Goal: Register for event/course

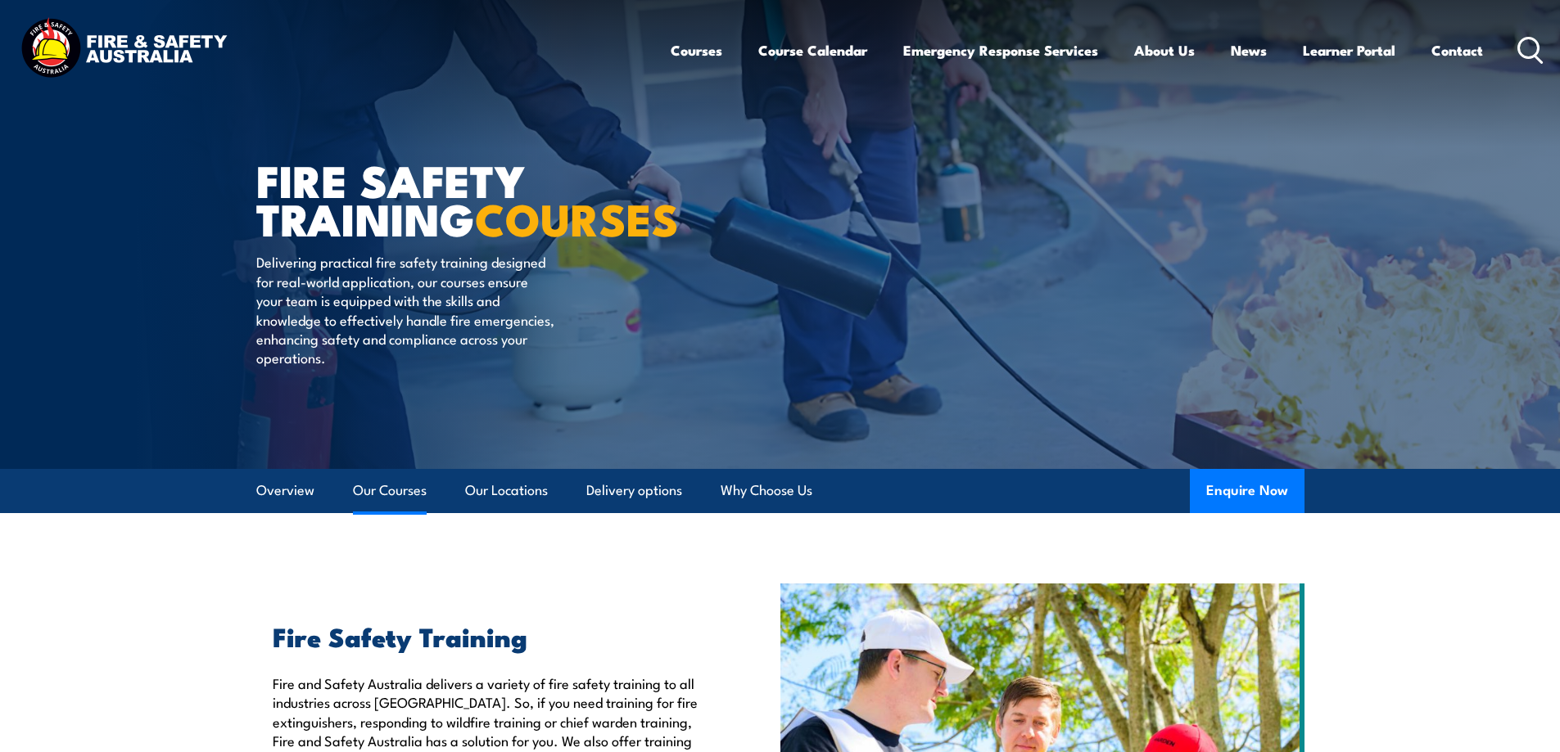
click at [400, 491] on link "Our Courses" at bounding box center [390, 490] width 74 height 43
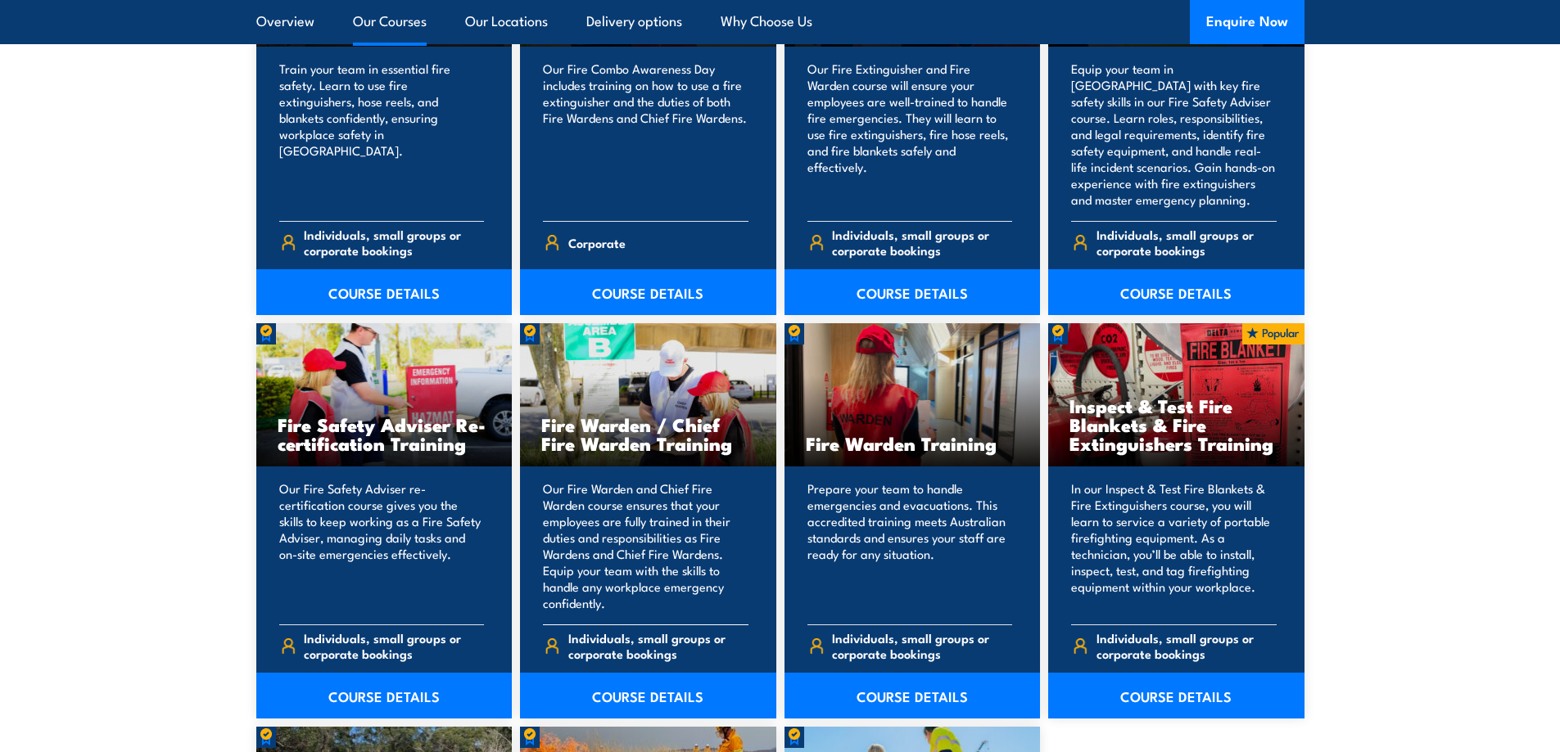
scroll to position [1979, 0]
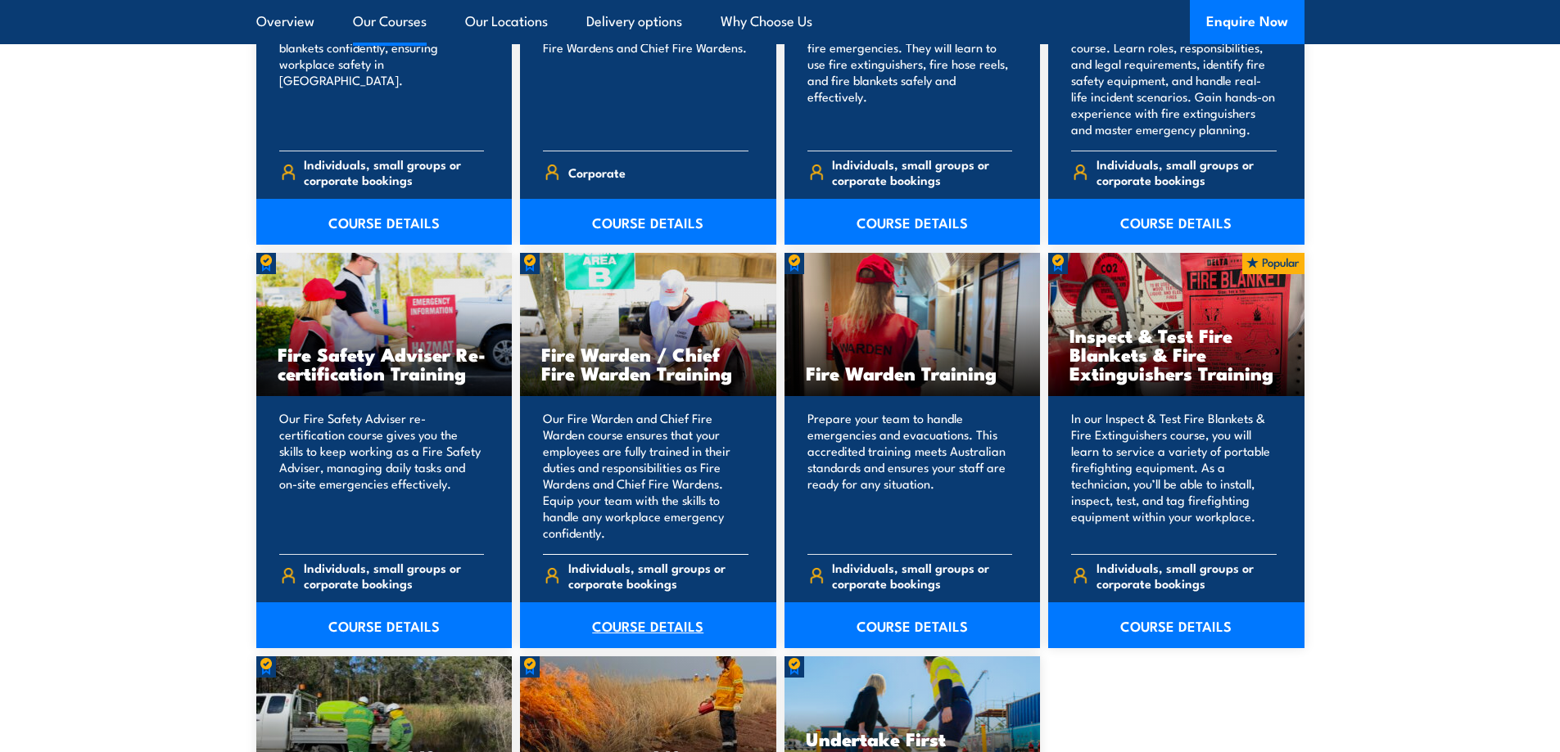
click at [659, 621] on link "COURSE DETAILS" at bounding box center [648, 626] width 256 height 46
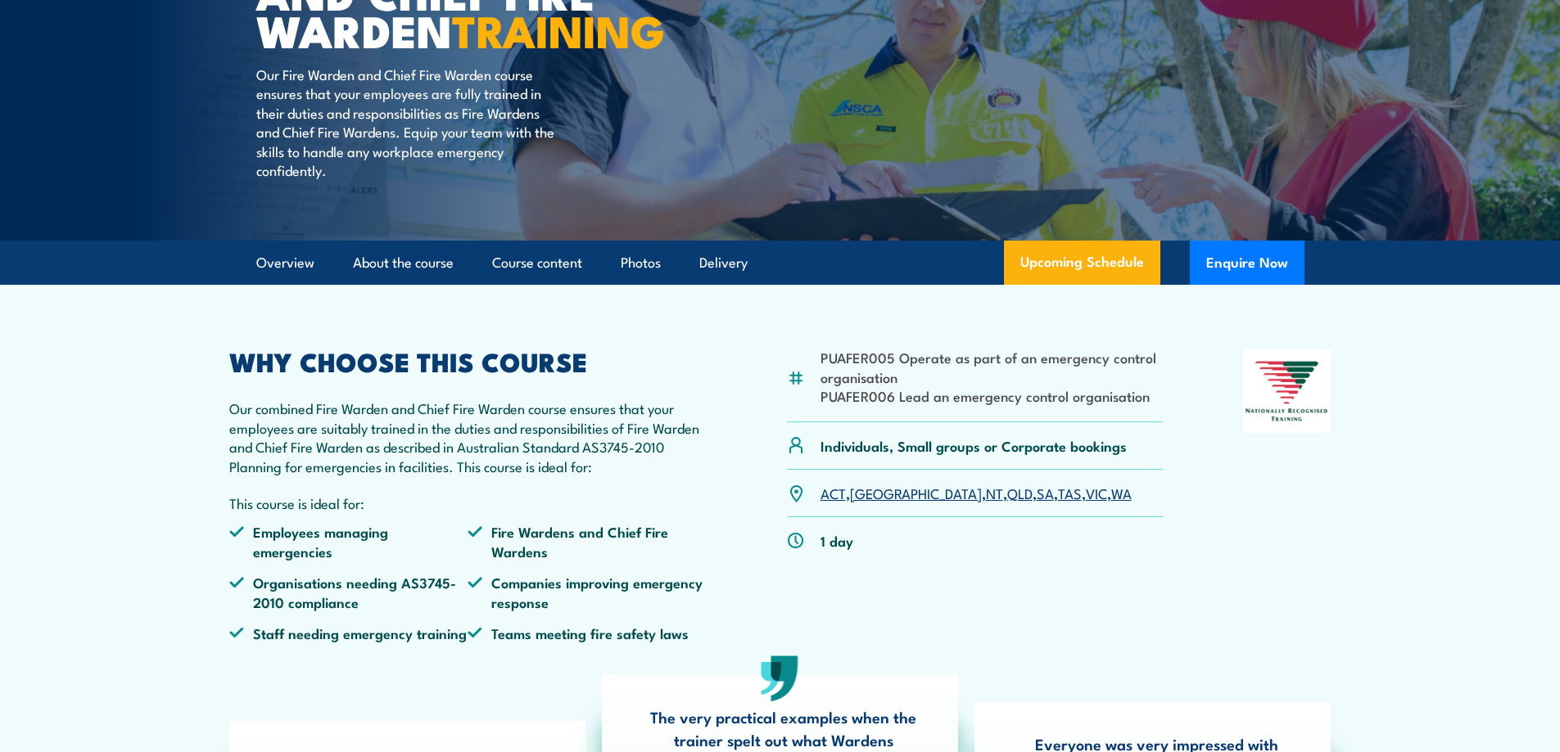
click at [1086, 503] on link "VIC" at bounding box center [1096, 493] width 21 height 20
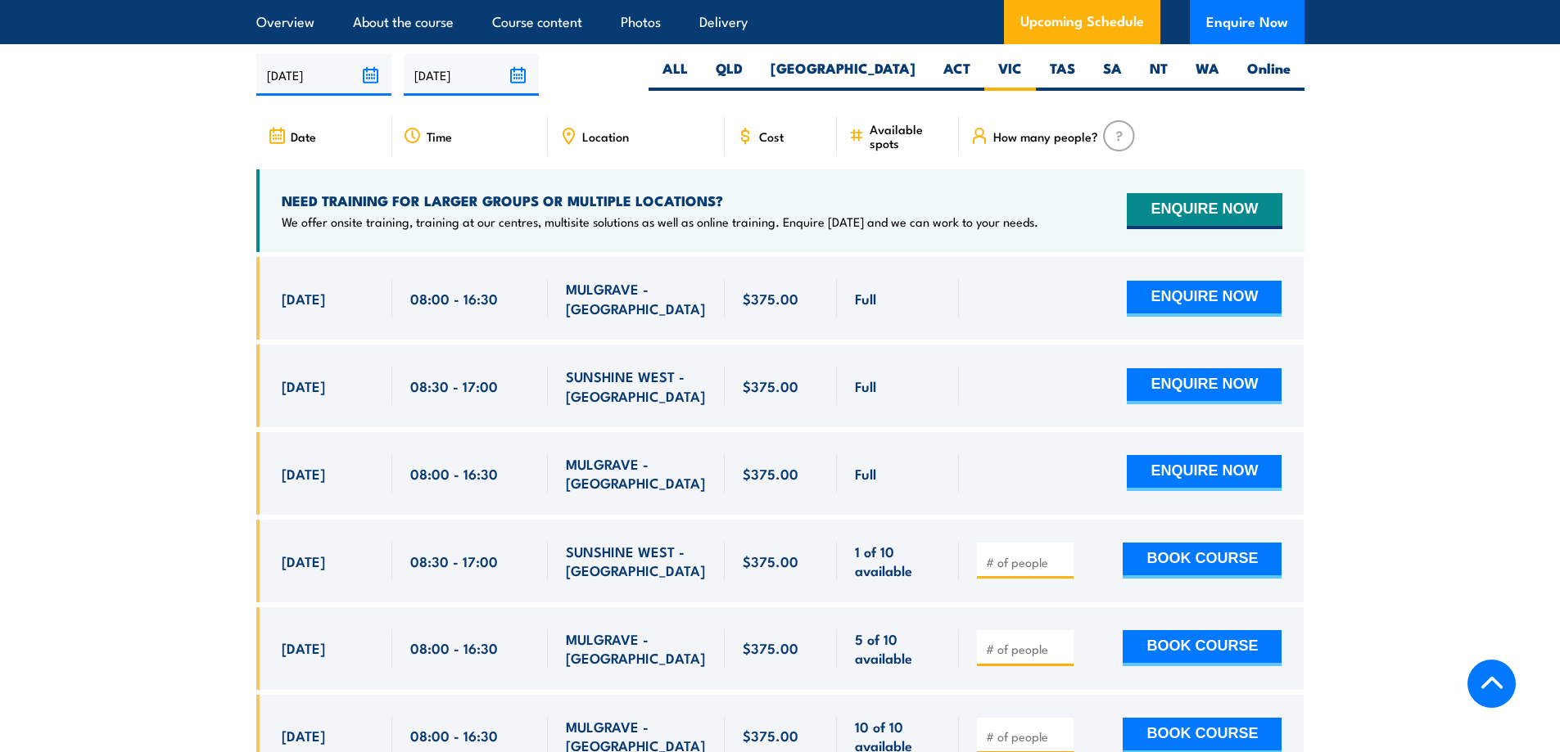
scroll to position [2982, 0]
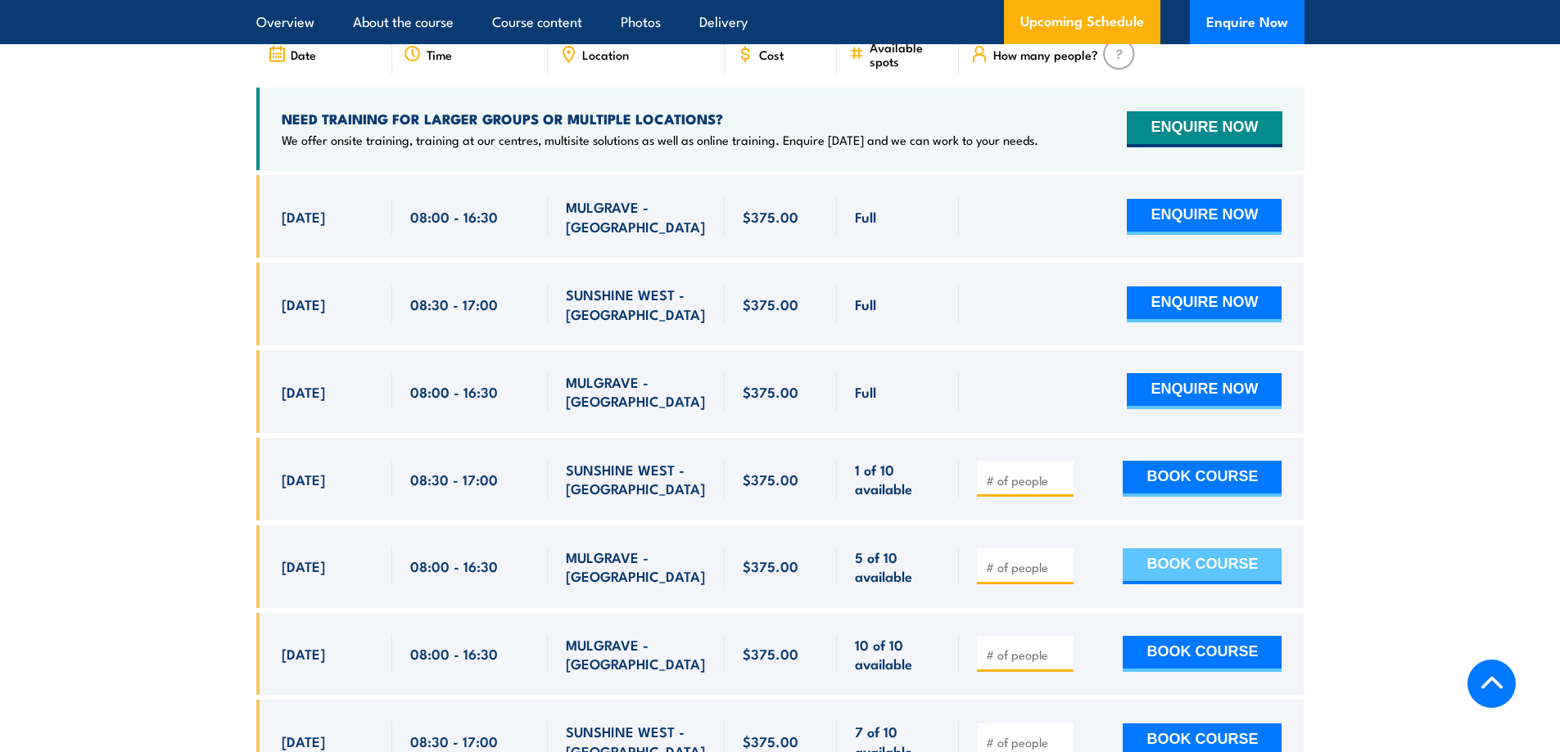
click at [1159, 550] on button "BOOK COURSE" at bounding box center [1202, 567] width 159 height 36
